Goal: Information Seeking & Learning: Learn about a topic

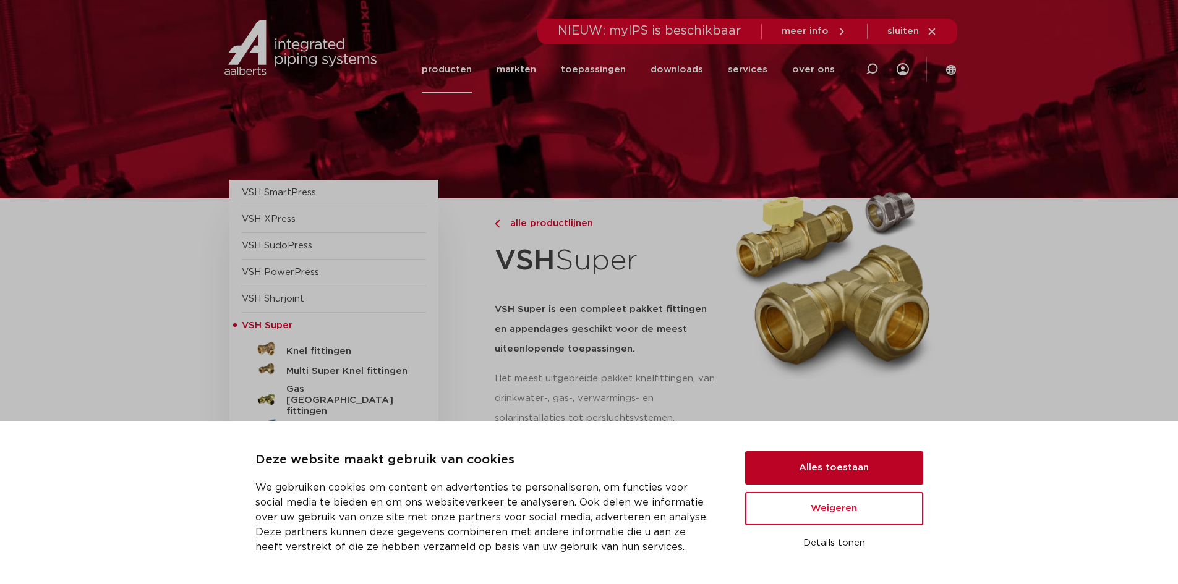
click at [861, 471] on button "Alles toestaan" at bounding box center [834, 467] width 178 height 33
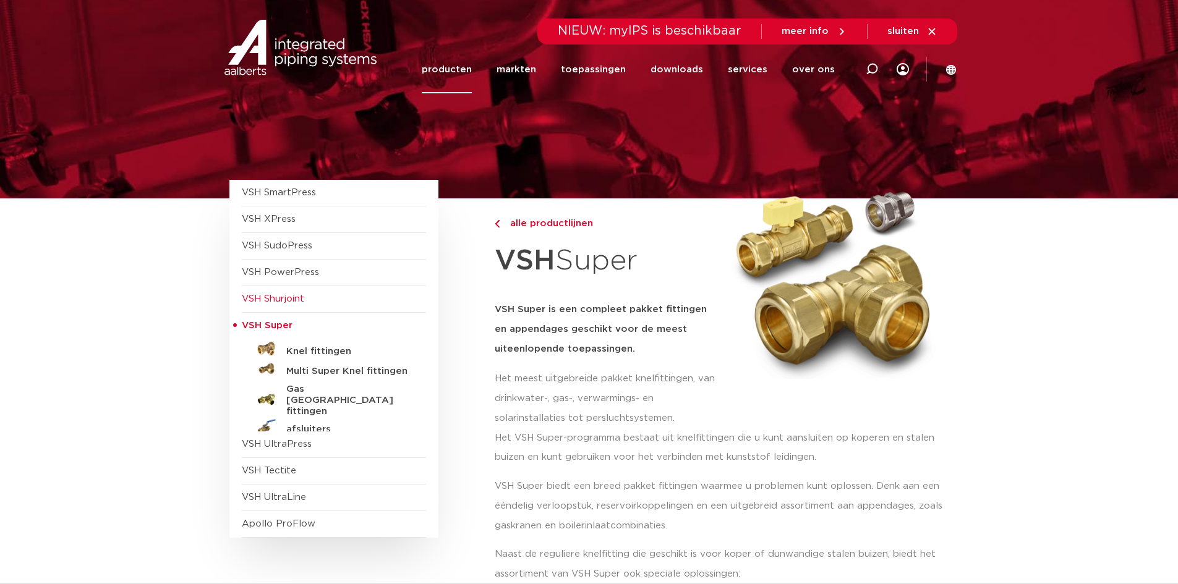
click at [289, 299] on span "VSH Shurjoint" at bounding box center [273, 298] width 62 height 9
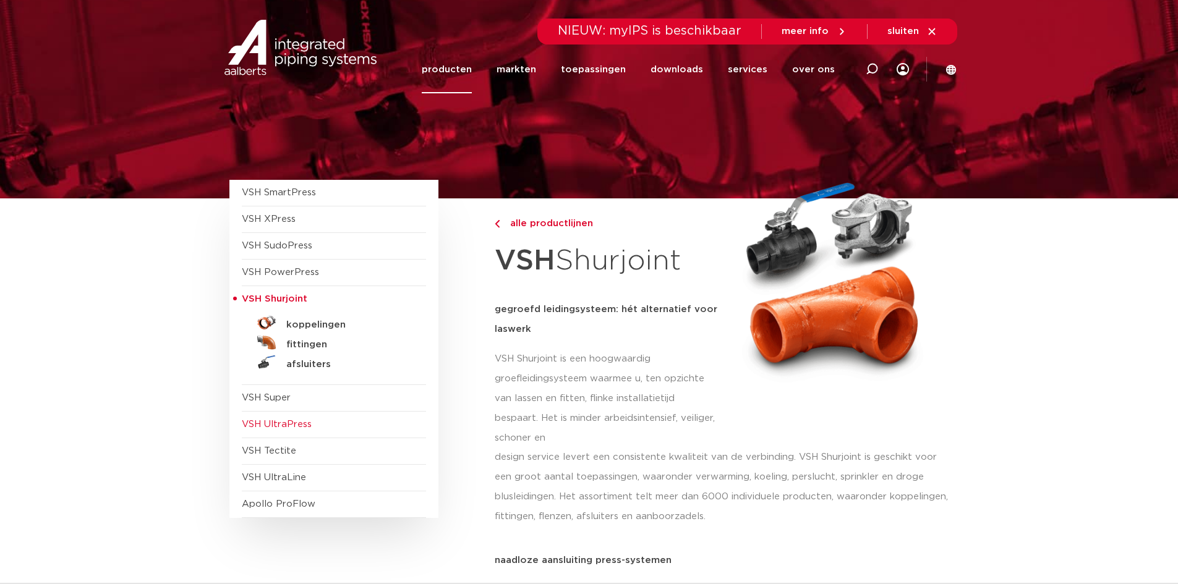
click at [284, 425] on span "VSH UltraPress" at bounding box center [277, 424] width 70 height 9
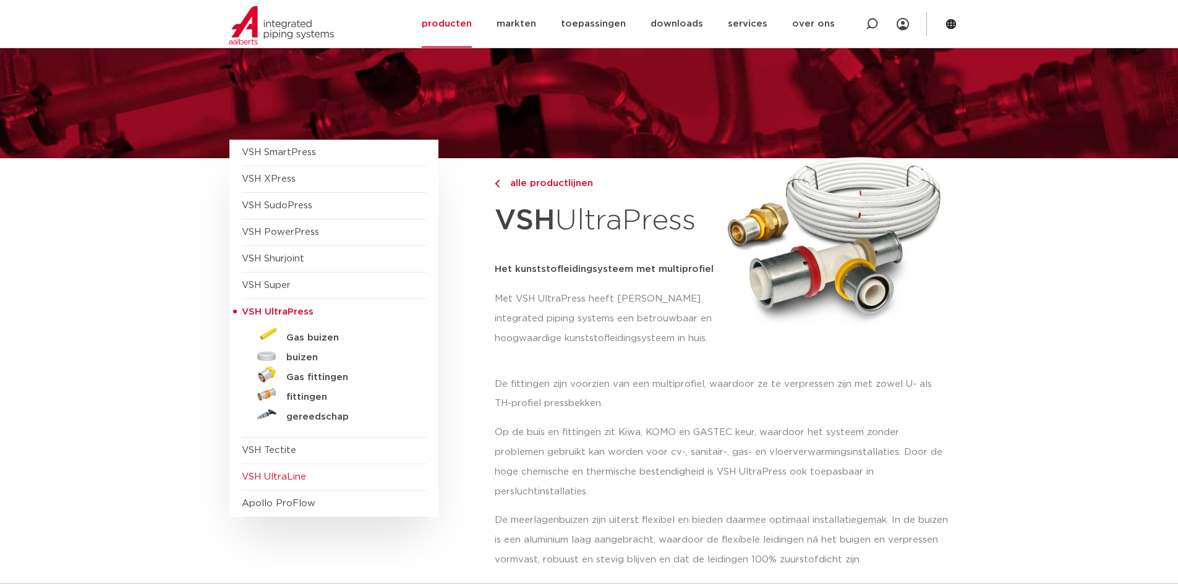
scroll to position [62, 0]
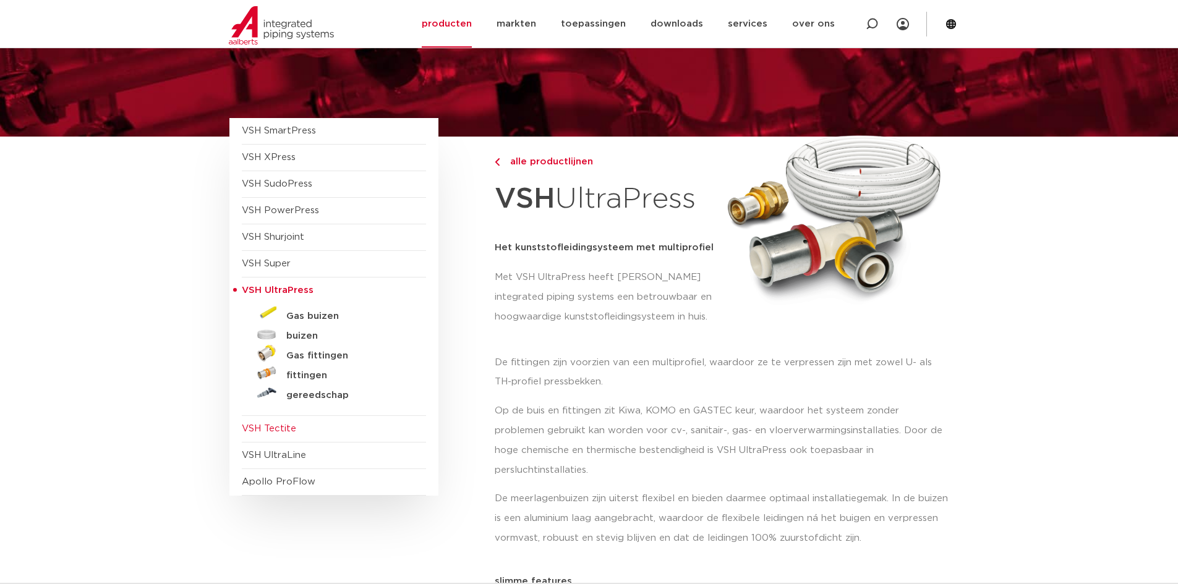
click at [281, 432] on span "VSH Tectite" at bounding box center [269, 428] width 54 height 9
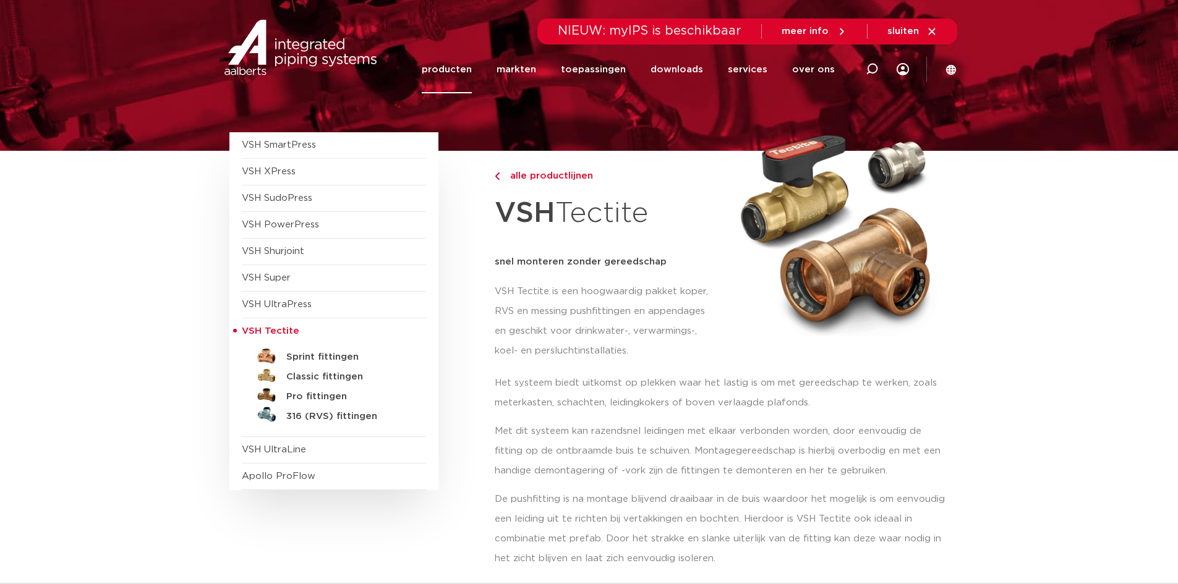
scroll to position [62, 0]
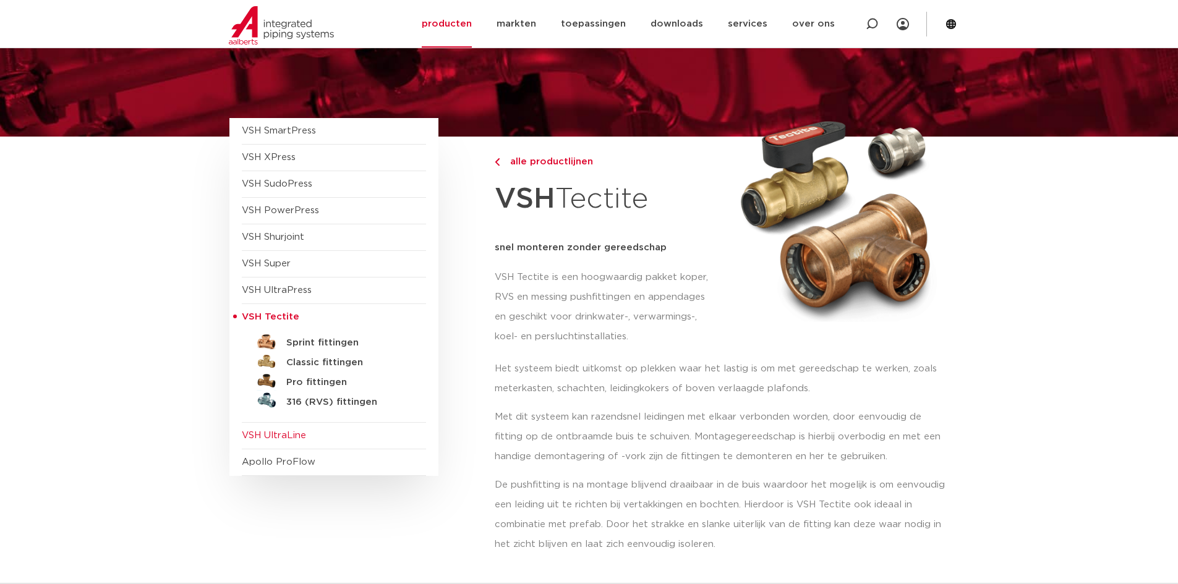
click at [281, 436] on span "VSH UltraLine" at bounding box center [274, 435] width 64 height 9
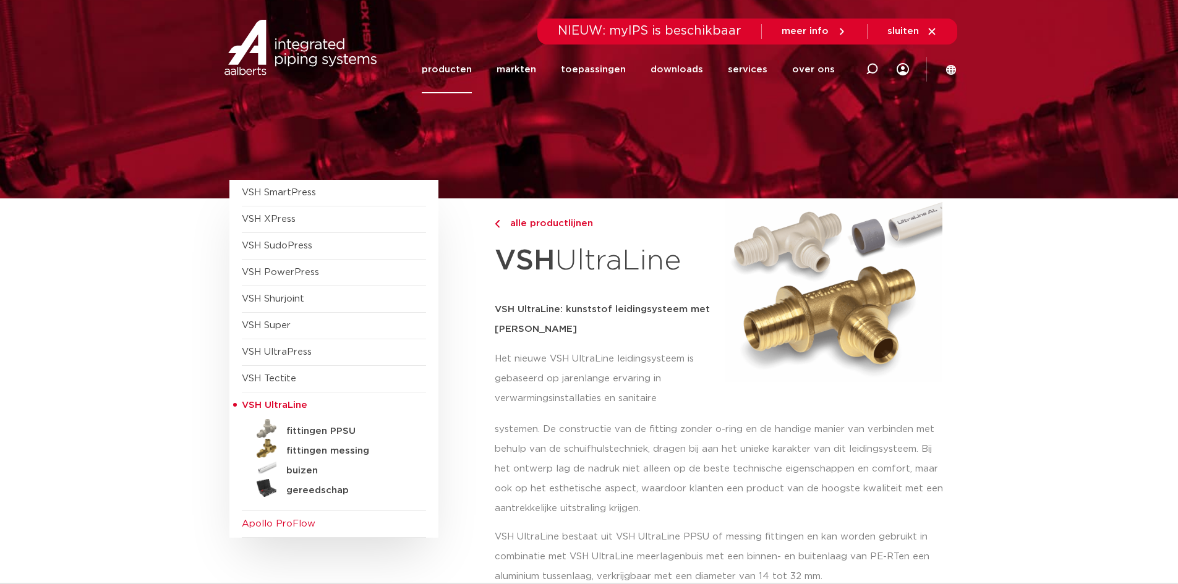
click at [284, 526] on span "Apollo ProFlow" at bounding box center [279, 523] width 74 height 9
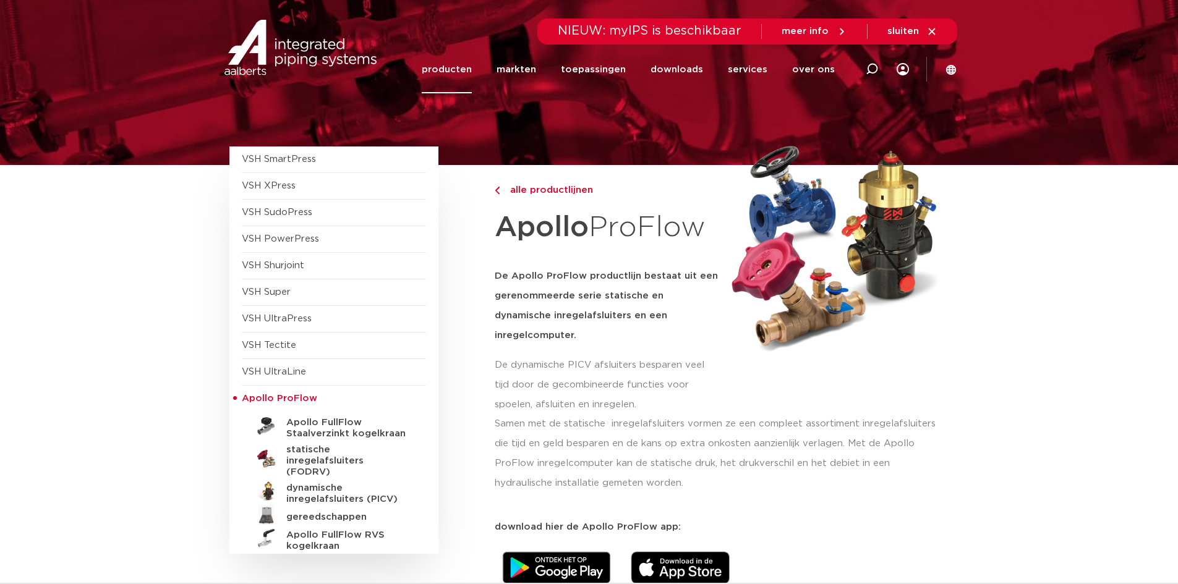
scroll to position [62, 0]
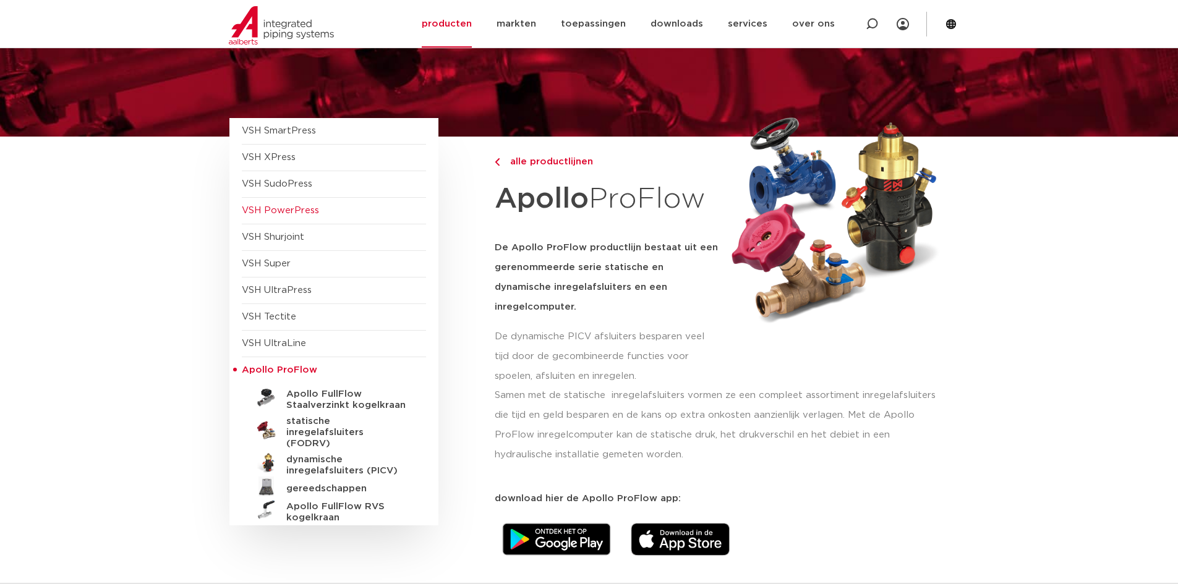
click at [291, 211] on span "VSH PowerPress" at bounding box center [280, 210] width 77 height 9
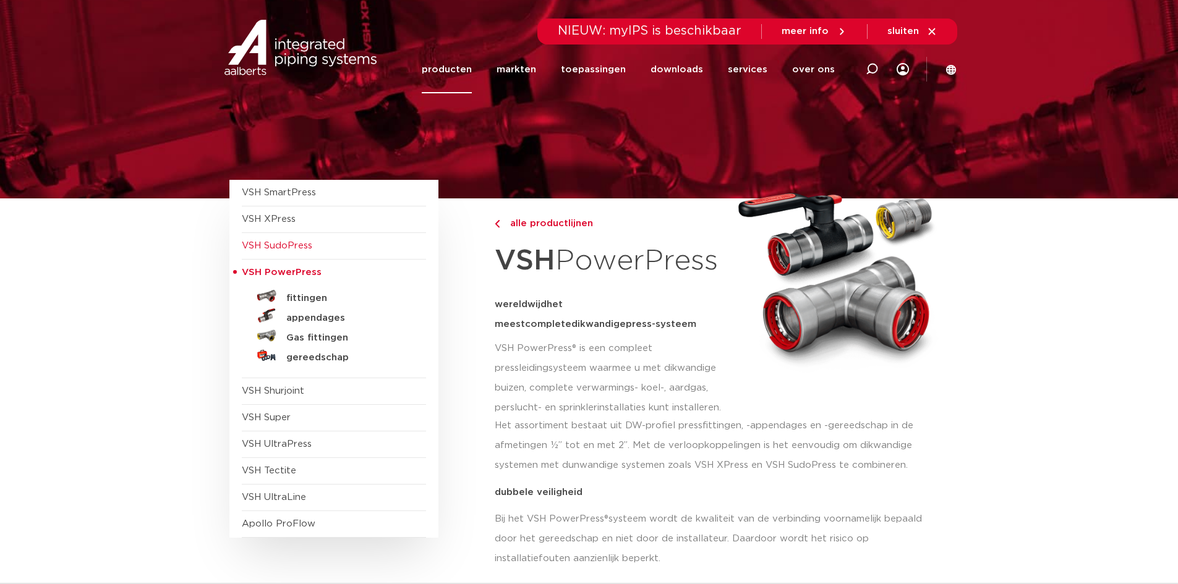
click at [297, 250] on span "VSH SudoPress" at bounding box center [277, 245] width 71 height 9
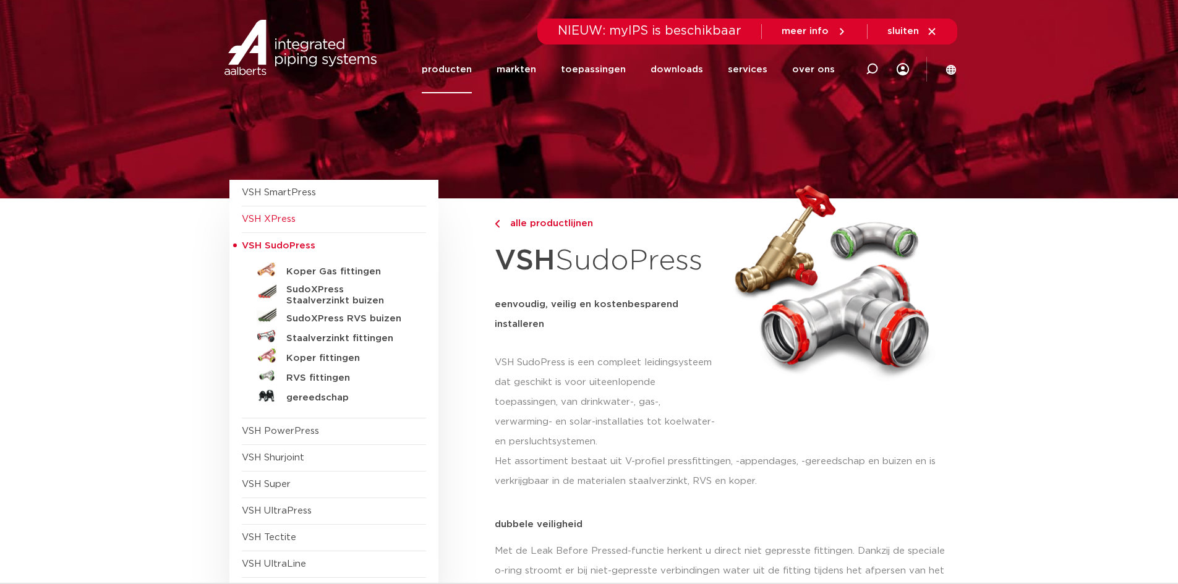
click at [288, 221] on span "VSH XPress" at bounding box center [269, 219] width 54 height 9
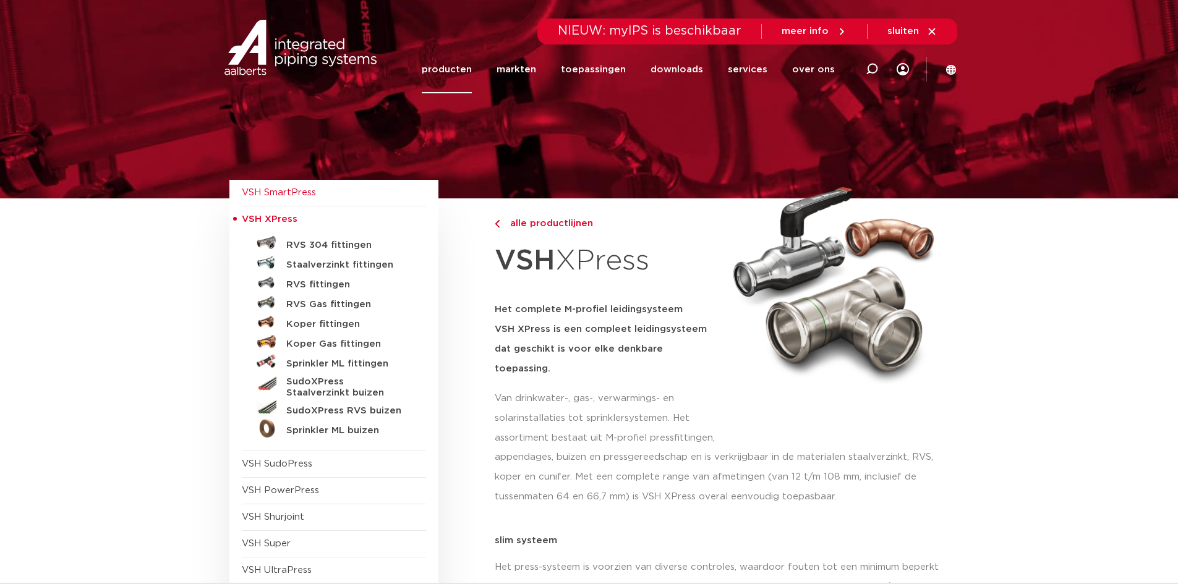
click at [288, 198] on span "VSH SmartPress" at bounding box center [334, 193] width 184 height 27
click at [293, 190] on span "VSH SmartPress" at bounding box center [279, 192] width 74 height 9
